Goal: Transaction & Acquisition: Purchase product/service

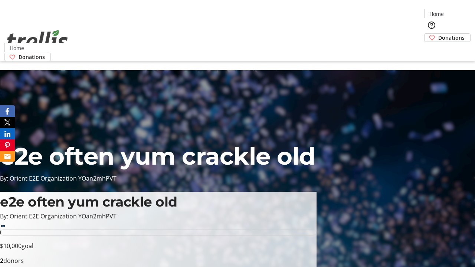
click at [438, 34] on span "Donations" at bounding box center [451, 38] width 26 height 8
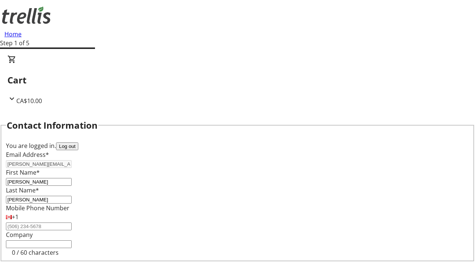
select select "BC"
select select "CA"
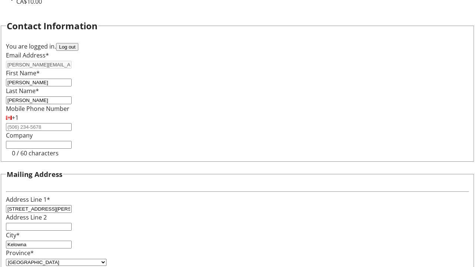
type input "V1Y 0C2"
